Goal: Information Seeking & Learning: Learn about a topic

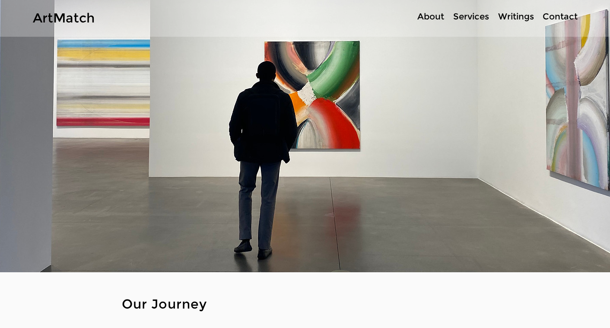
click at [345, 126] on img "main content" at bounding box center [305, 135] width 685 height 274
click at [320, 112] on img "main content" at bounding box center [305, 135] width 685 height 274
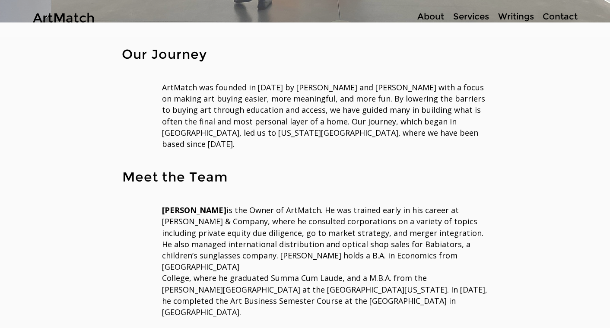
scroll to position [253, 0]
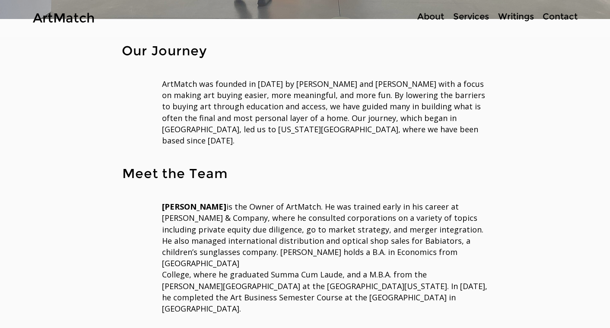
click at [356, 93] on span "ArtMatch was founded in 2020 by Anthony and Olivia Roberts with a focus on maki…" at bounding box center [323, 112] width 323 height 67
click at [403, 94] on span "ArtMatch was founded in 2020 by Anthony and Olivia Roberts with a focus on maki…" at bounding box center [323, 112] width 323 height 67
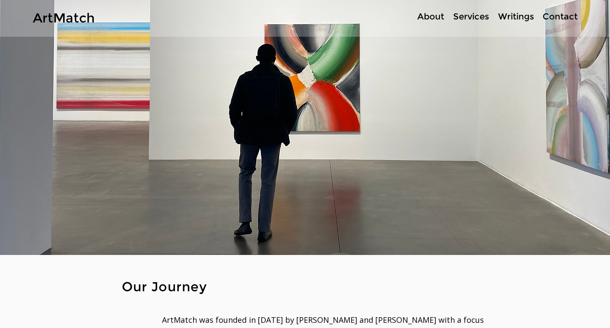
scroll to position [0, 0]
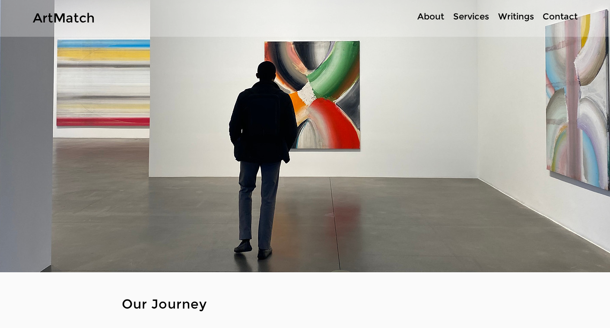
click at [332, 192] on img "main content" at bounding box center [305, 135] width 685 height 274
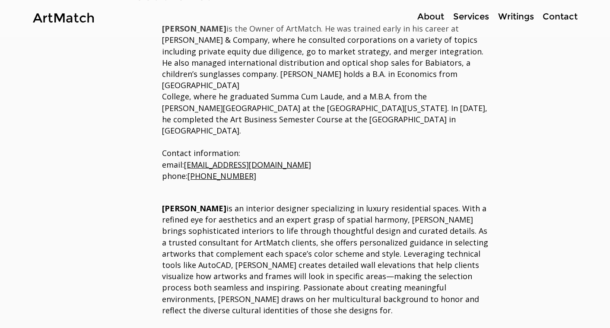
scroll to position [537, 0]
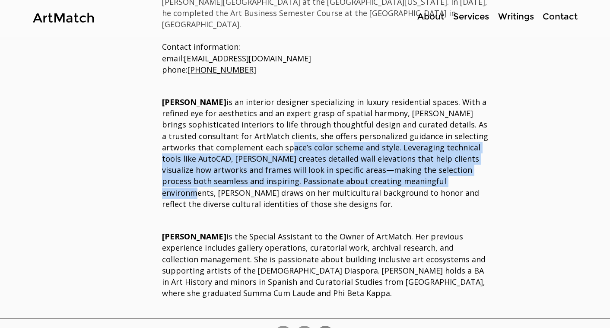
drag, startPoint x: 273, startPoint y: 111, endPoint x: 415, endPoint y: 147, distance: 146.2
click at [415, 147] on span "Olivia Roberts is an interior designer specializing in luxury residential space…" at bounding box center [325, 153] width 326 height 112
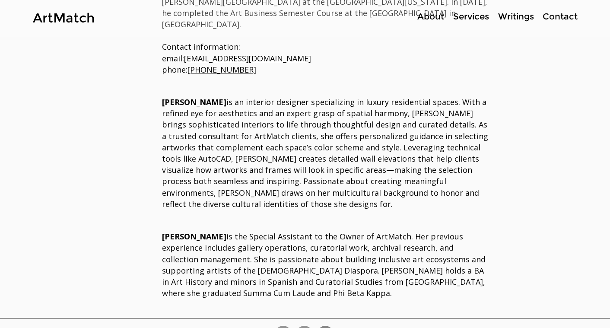
scroll to position [429, 0]
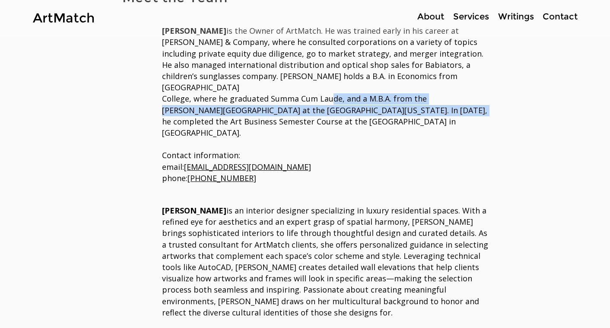
drag, startPoint x: 324, startPoint y: 70, endPoint x: 374, endPoint y: 81, distance: 51.7
click at [374, 81] on span "Anthony Roberts is the Owner of ArtMatch. He was trained early in his career at…" at bounding box center [324, 81] width 325 height 112
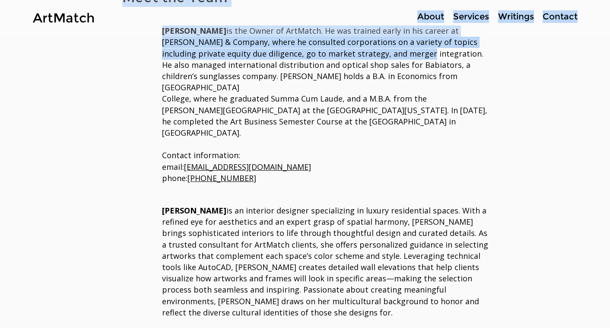
drag, startPoint x: 300, startPoint y: 32, endPoint x: 366, endPoint y: 48, distance: 67.9
click at [366, 48] on div "ArtMatch About Services Writings Contact More Use tab to navigate through the m…" at bounding box center [305, 24] width 610 height 906
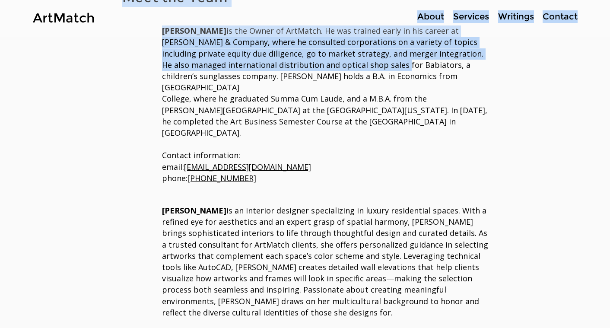
click at [366, 48] on span "Anthony Roberts is the Owner of ArtMatch. He was trained early in his career at…" at bounding box center [324, 81] width 325 height 112
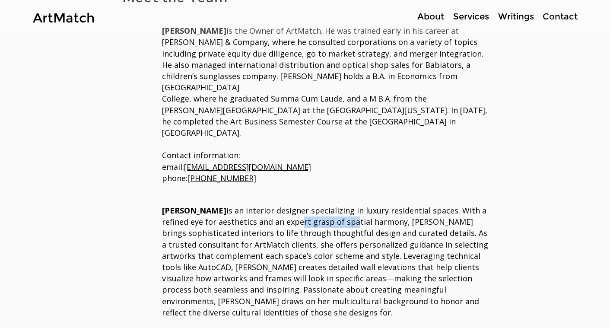
drag, startPoint x: 296, startPoint y: 179, endPoint x: 351, endPoint y: 182, distance: 54.5
click at [351, 205] on span "Olivia Roberts is an interior designer specializing in luxury residential space…" at bounding box center [325, 261] width 326 height 112
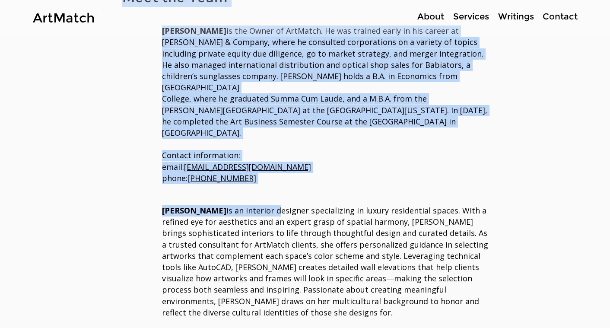
drag, startPoint x: 155, startPoint y: 169, endPoint x: 265, endPoint y: 177, distance: 110.0
click at [265, 177] on div "Meet the Team Anthony Roberts is the Owner of ArtMatch. He was trained early in…" at bounding box center [304, 200] width 423 height 450
click at [265, 205] on span "Olivia Roberts is an interior designer specializing in luxury residential space…" at bounding box center [325, 261] width 326 height 112
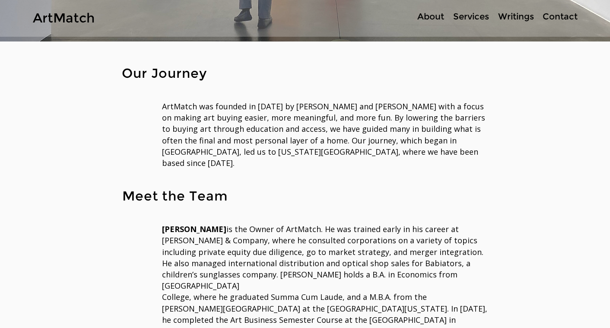
scroll to position [230, 0]
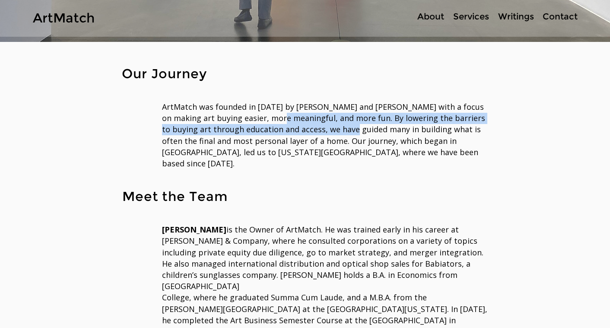
drag, startPoint x: 259, startPoint y: 123, endPoint x: 333, endPoint y: 134, distance: 75.1
click at [333, 134] on span "ArtMatch was founded in 2020 by Anthony and Olivia Roberts with a focus on maki…" at bounding box center [323, 134] width 323 height 67
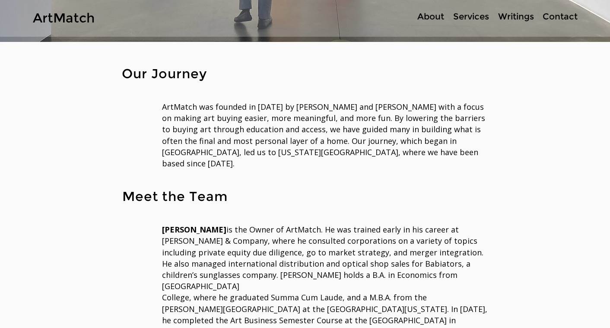
click at [276, 124] on span "ArtMatch was founded in 2020 by Anthony and Olivia Roberts with a focus on maki…" at bounding box center [323, 134] width 323 height 67
click at [473, 17] on p "Services" at bounding box center [471, 16] width 44 height 13
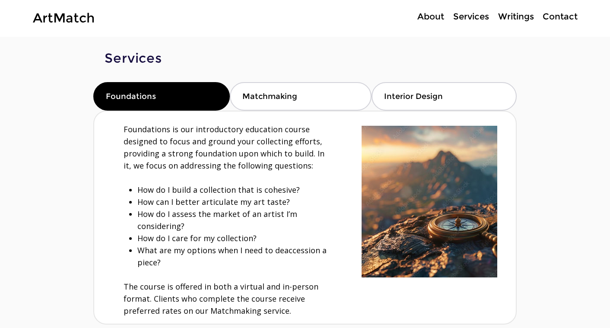
scroll to position [65, 0]
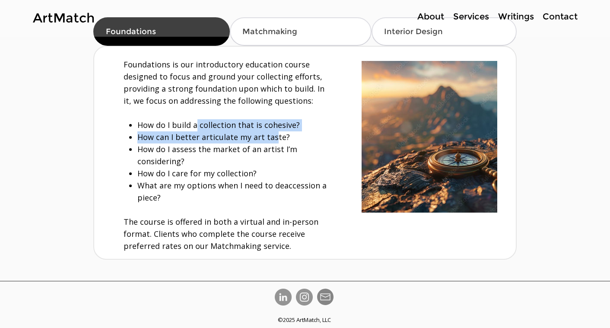
drag, startPoint x: 196, startPoint y: 124, endPoint x: 271, endPoint y: 140, distance: 76.5
click at [271, 140] on ul "How do I build a collection that is cohesive? How can I better articulate my ar…" at bounding box center [228, 161] width 202 height 85
click at [271, 140] on span "How can I better articulate my art taste?" at bounding box center [213, 137] width 152 height 10
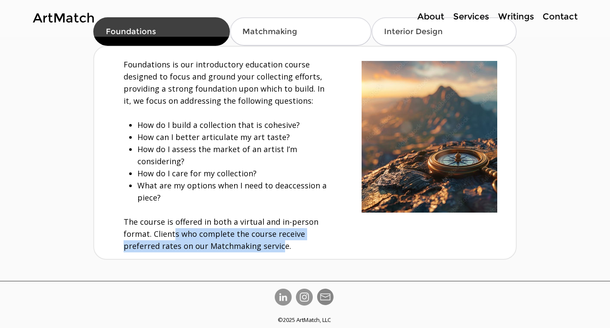
drag, startPoint x: 174, startPoint y: 230, endPoint x: 279, endPoint y: 242, distance: 106.5
click at [279, 242] on span "The course is offered in both a virtual and in-person format. Clients who compl…" at bounding box center [221, 233] width 195 height 35
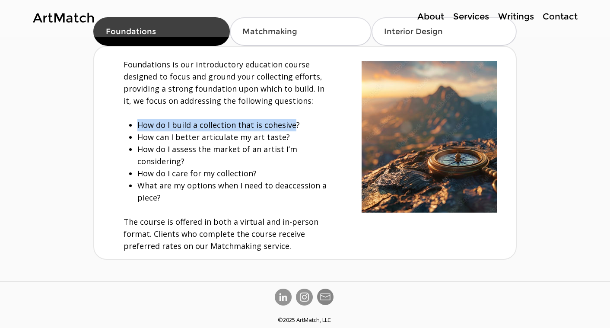
drag, startPoint x: 199, startPoint y: 111, endPoint x: 289, endPoint y: 127, distance: 92.0
click at [289, 127] on div "Foundations is our introductory education course designed to focus and ground y…" at bounding box center [227, 155] width 206 height 193
click at [289, 127] on span "How do I build a collection that is cohesive?" at bounding box center [218, 125] width 162 height 10
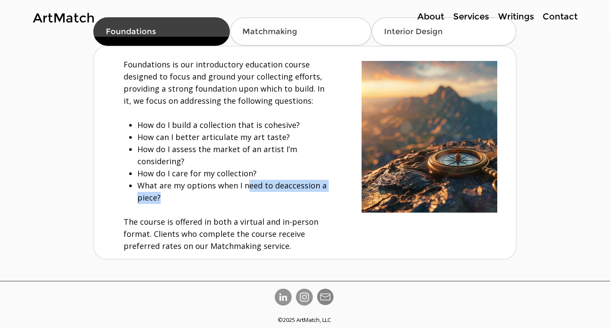
drag, startPoint x: 244, startPoint y: 182, endPoint x: 321, endPoint y: 190, distance: 78.1
click at [321, 190] on p "What are my options when I need to deaccession a piece?" at bounding box center [233, 192] width 192 height 24
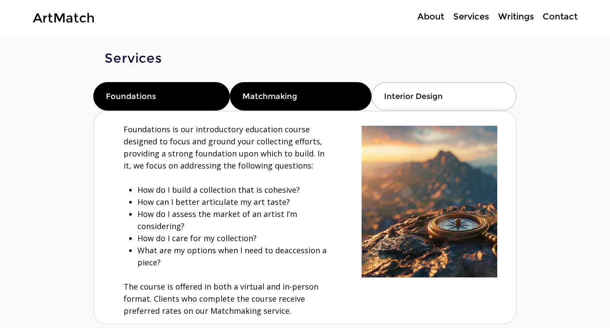
click at [349, 97] on div "Matchmaking" at bounding box center [300, 96] width 141 height 29
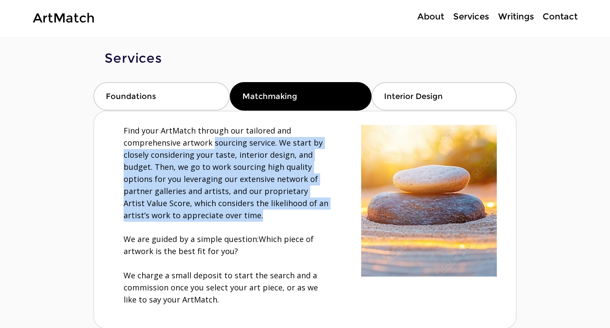
drag, startPoint x: 212, startPoint y: 141, endPoint x: 323, endPoint y: 219, distance: 136.4
click at [323, 219] on p "Find your ArtMatch through our tailored and comprehensive artwork sourcing serv…" at bounding box center [227, 173] width 206 height 97
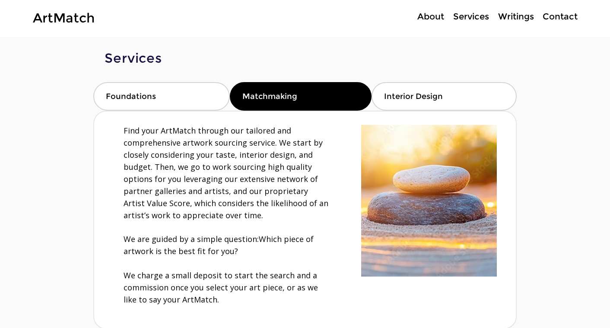
scroll to position [70, 0]
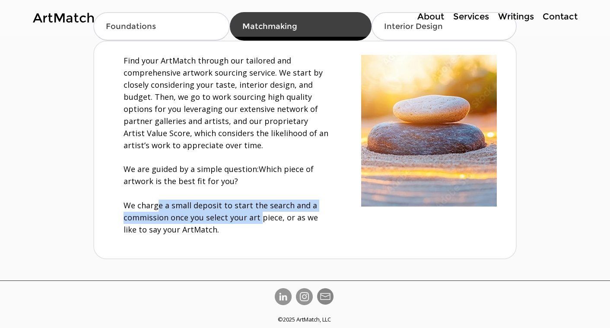
drag, startPoint x: 155, startPoint y: 203, endPoint x: 259, endPoint y: 218, distance: 104.3
click at [259, 218] on span "We charge a small deposit to start the search and a commission once you select …" at bounding box center [221, 217] width 194 height 35
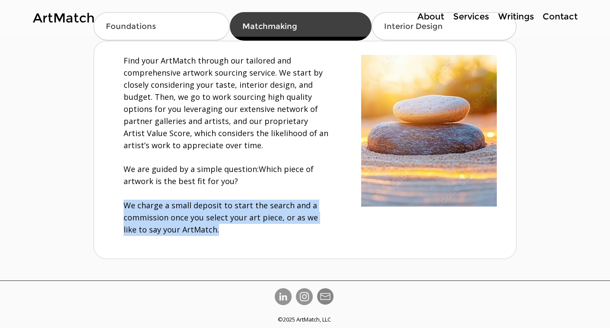
drag, startPoint x: 216, startPoint y: 232, endPoint x: 163, endPoint y: 187, distance: 69.5
click at [163, 187] on div "Find your ArtMatch through our tailored and comprehensive artwork sourcing serv…" at bounding box center [227, 145] width 206 height 181
click at [163, 187] on p "​" at bounding box center [227, 193] width 206 height 12
drag, startPoint x: 245, startPoint y: 227, endPoint x: 189, endPoint y: 208, distance: 59.3
click at [189, 208] on p "We charge a small deposit to start the search and a commission once you select …" at bounding box center [227, 218] width 206 height 36
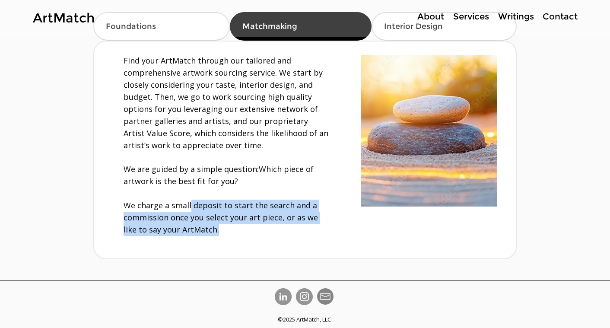
click at [189, 208] on p "We charge a small deposit to start the search and a commission once you select …" at bounding box center [227, 218] width 206 height 36
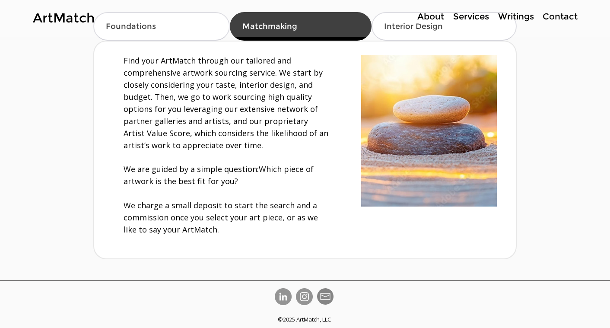
click at [298, 153] on p "main content" at bounding box center [227, 158] width 206 height 12
